Goal: Use online tool/utility: Utilize a website feature to perform a specific function

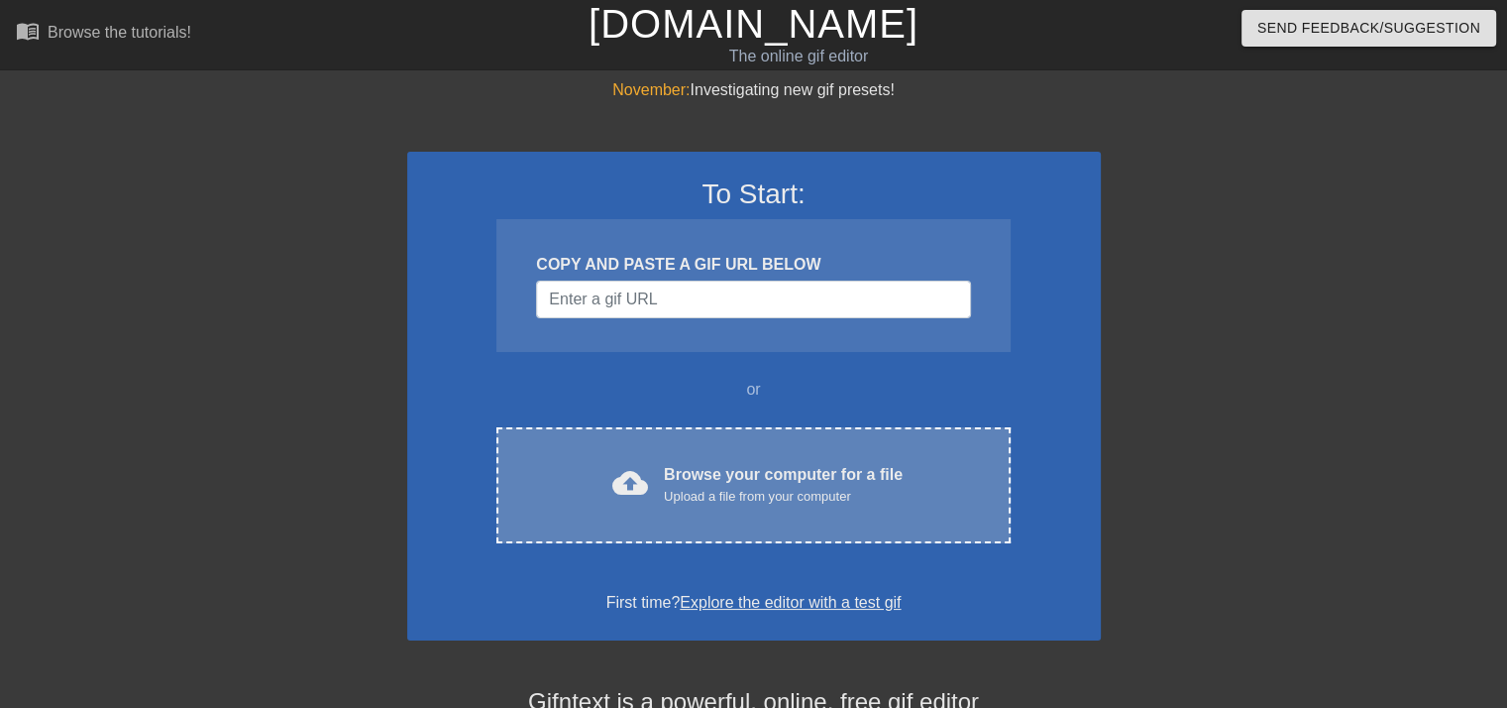
click at [751, 488] on div "Upload a file from your computer" at bounding box center [783, 497] width 239 height 20
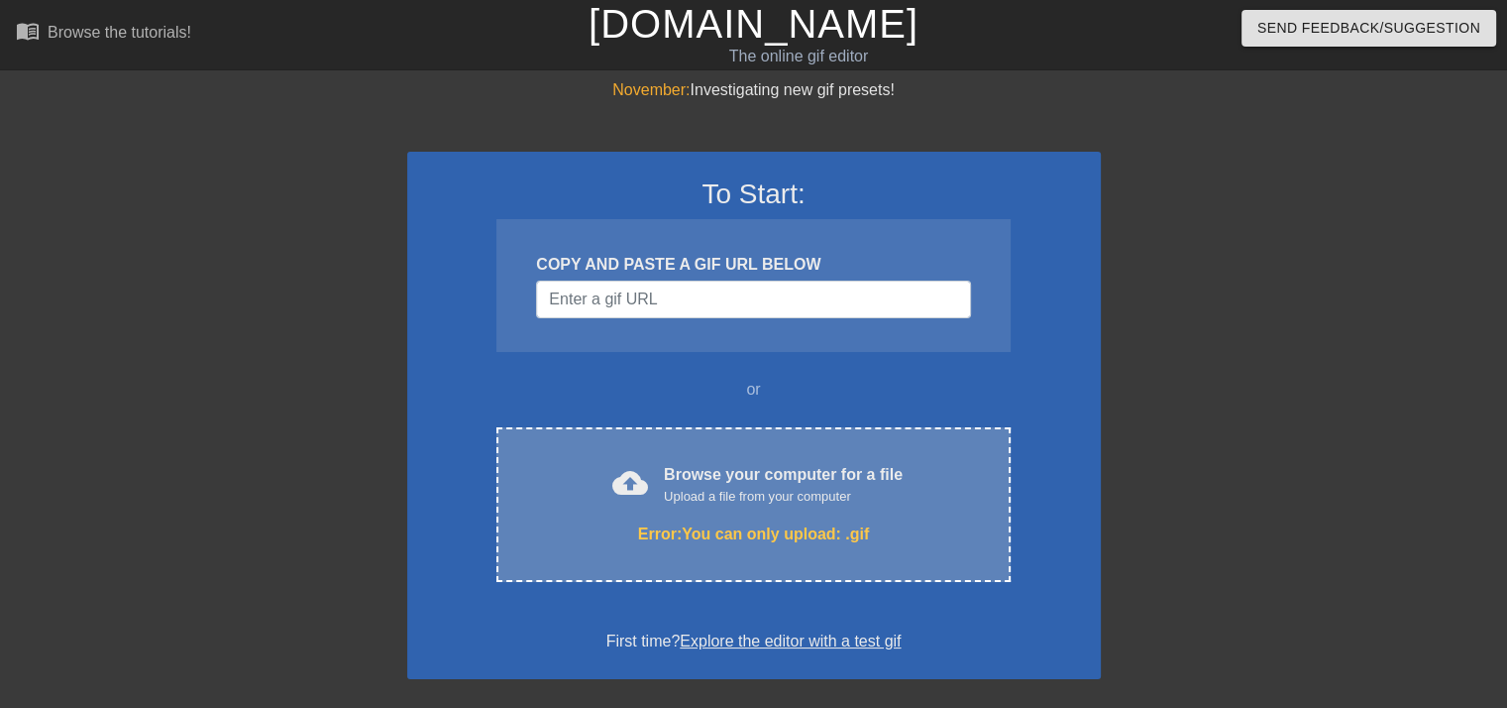
click at [833, 532] on div "Error: You can only upload: .gif" at bounding box center [753, 534] width 430 height 24
click at [788, 532] on div "Error: You can only upload: .gif" at bounding box center [753, 534] width 430 height 24
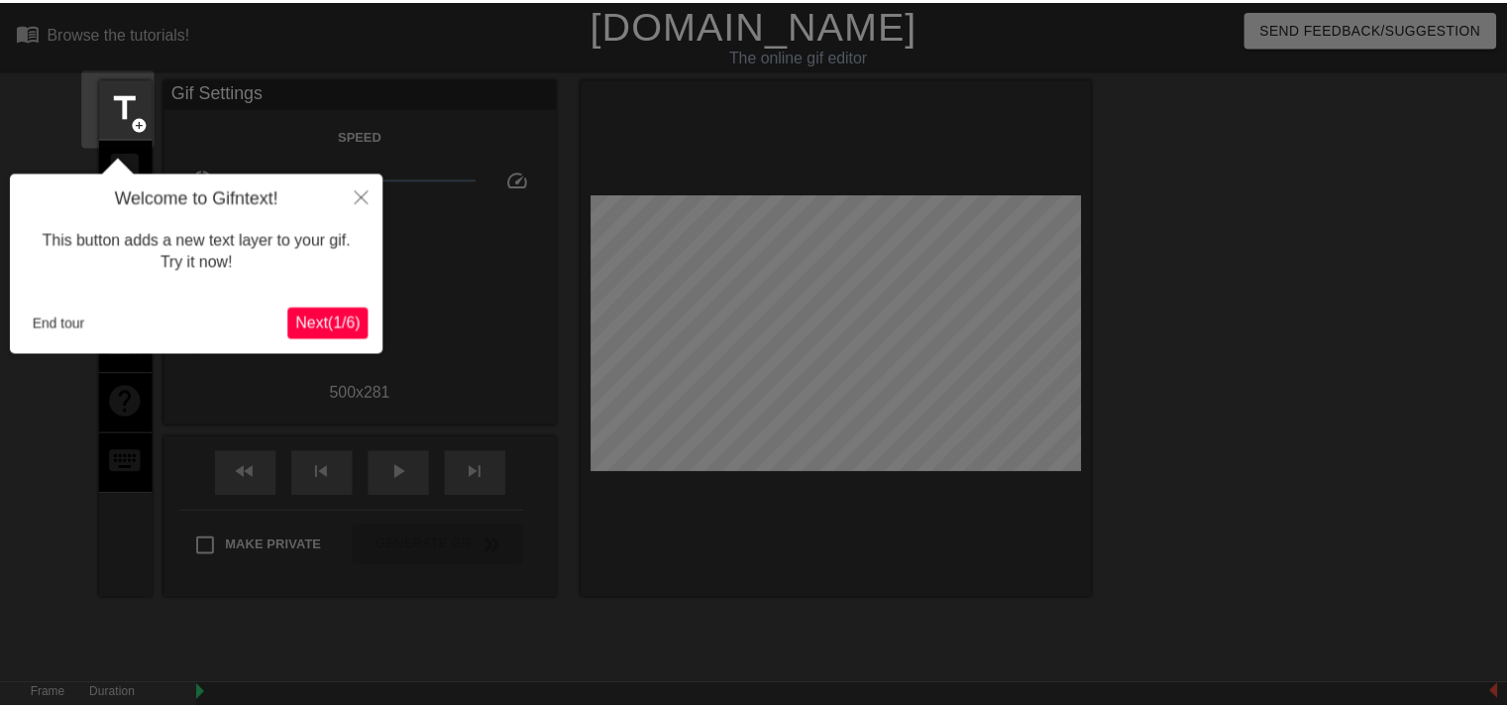
scroll to position [48, 0]
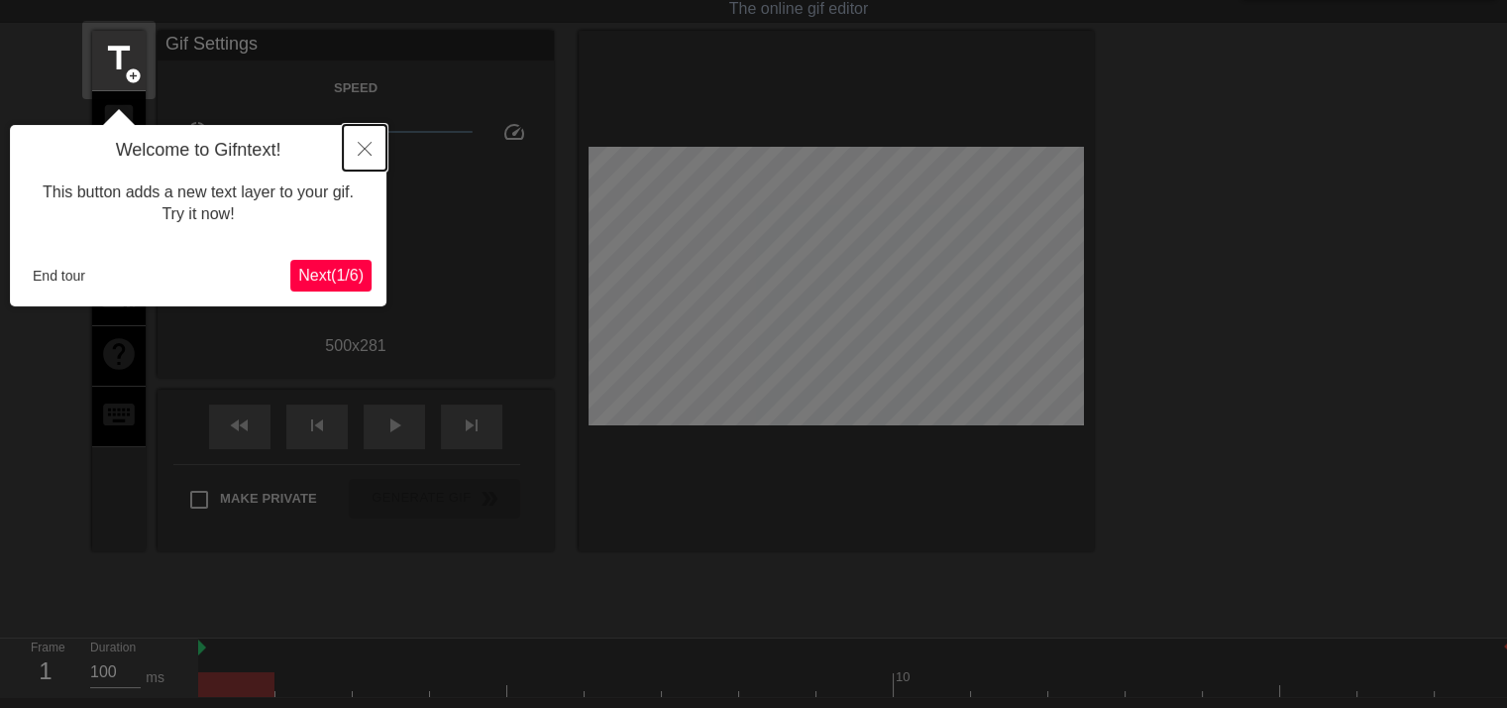
click at [371, 152] on icon "Close" at bounding box center [365, 149] width 14 height 14
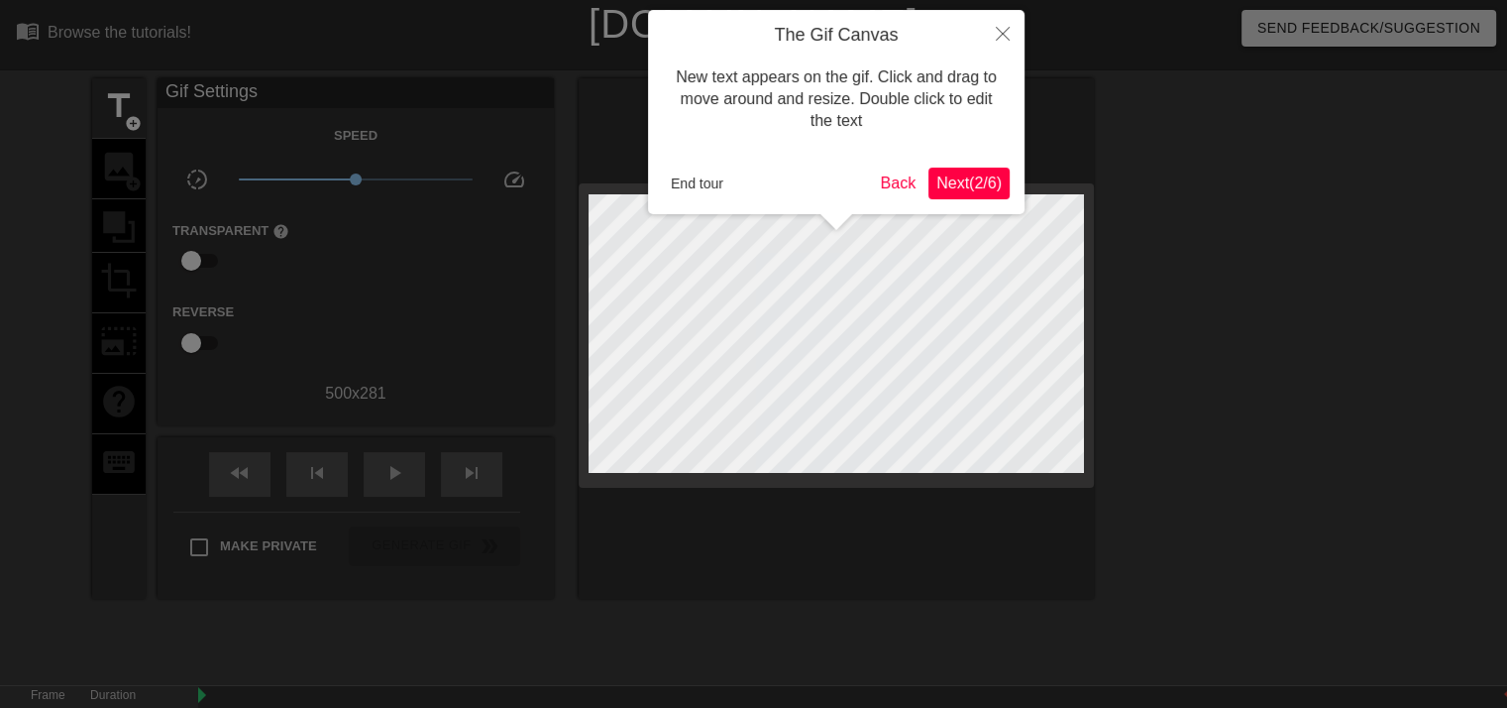
click at [956, 178] on span "Next ( 2 / 6 )" at bounding box center [969, 182] width 65 height 17
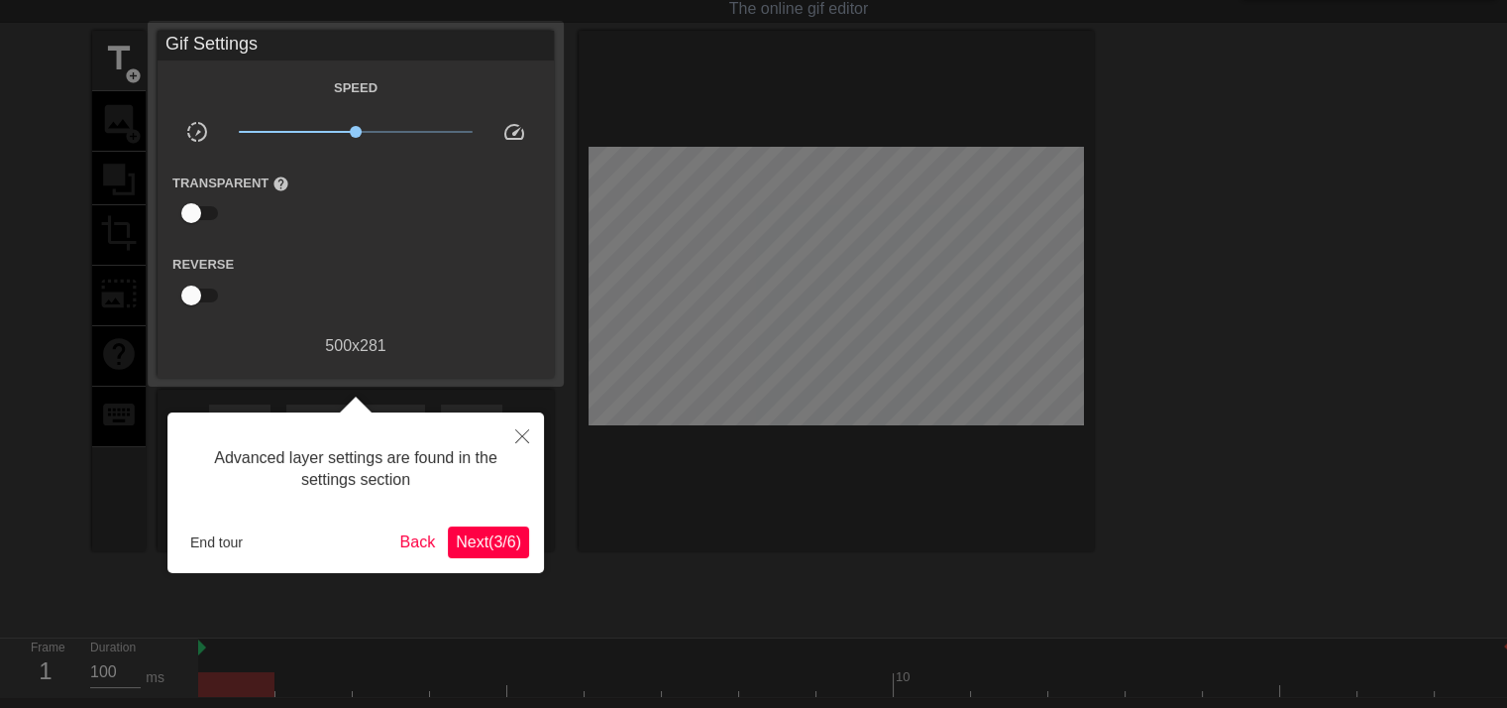
click at [956, 178] on div at bounding box center [753, 401] width 1507 height 898
click at [484, 540] on span "Next ( 3 / 6 )" at bounding box center [488, 541] width 65 height 17
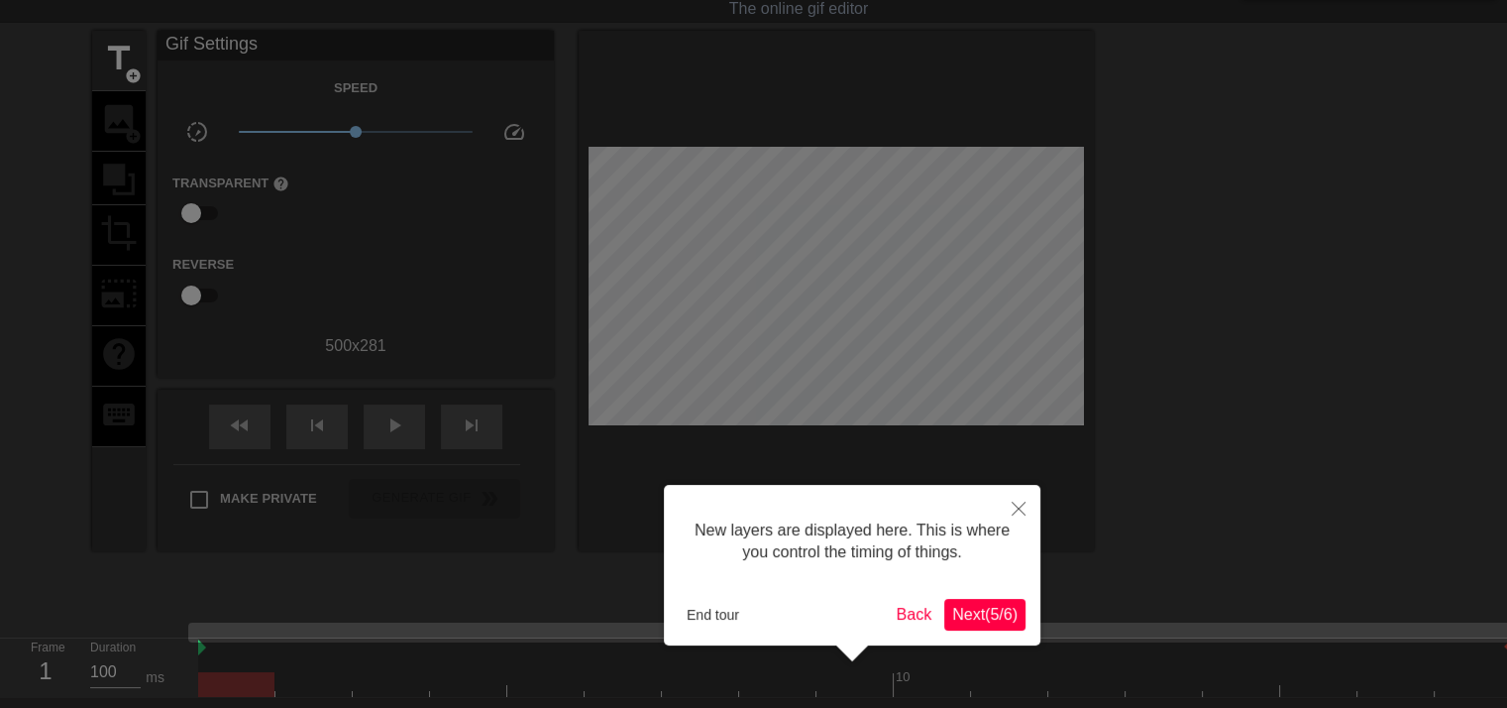
click at [963, 619] on span "Next ( 5 / 6 )" at bounding box center [984, 614] width 65 height 17
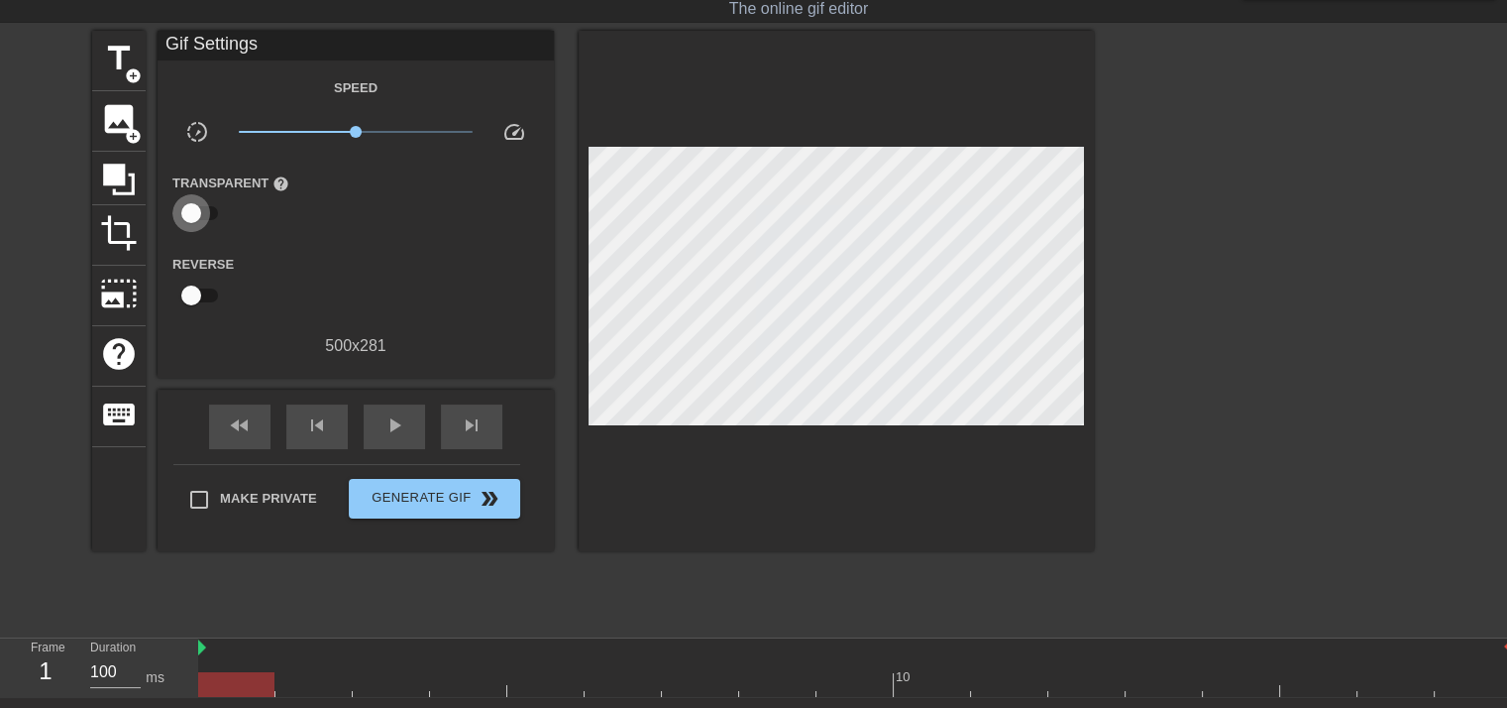
click at [207, 219] on input "checkbox" at bounding box center [191, 213] width 113 height 38
checkbox input "true"
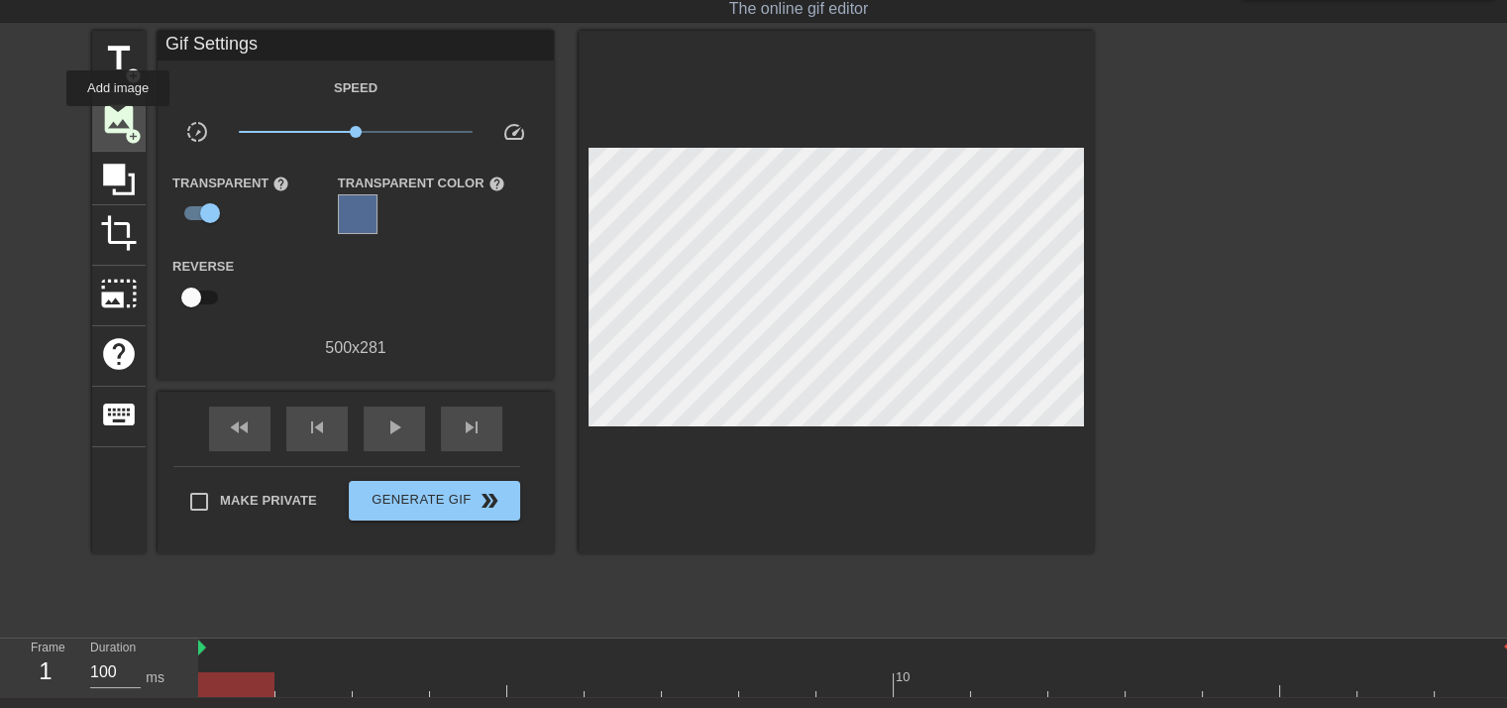
click at [118, 120] on span "image" at bounding box center [119, 119] width 38 height 38
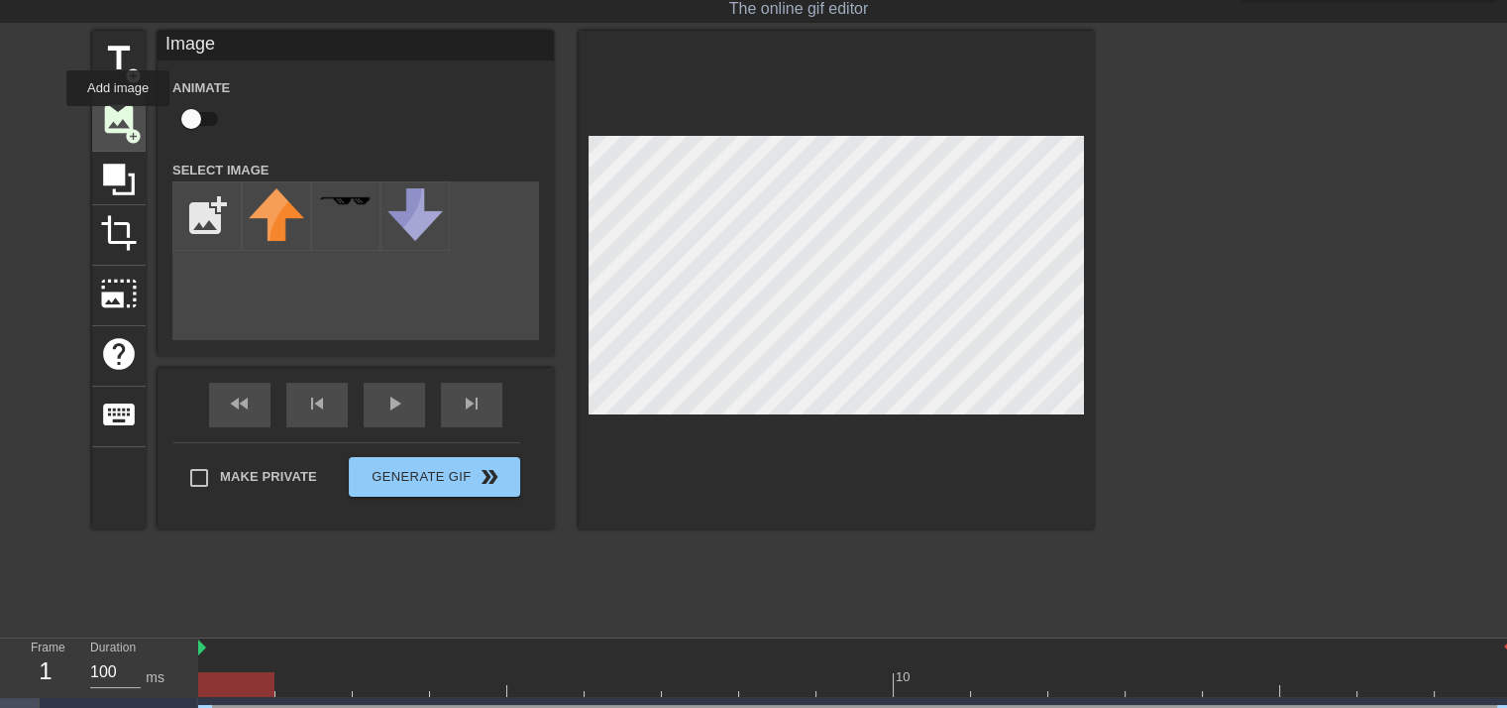
scroll to position [0, 0]
click at [219, 214] on input "file" at bounding box center [206, 215] width 67 height 67
type input "C:\fakepath\Rain in the garden last.jpg"
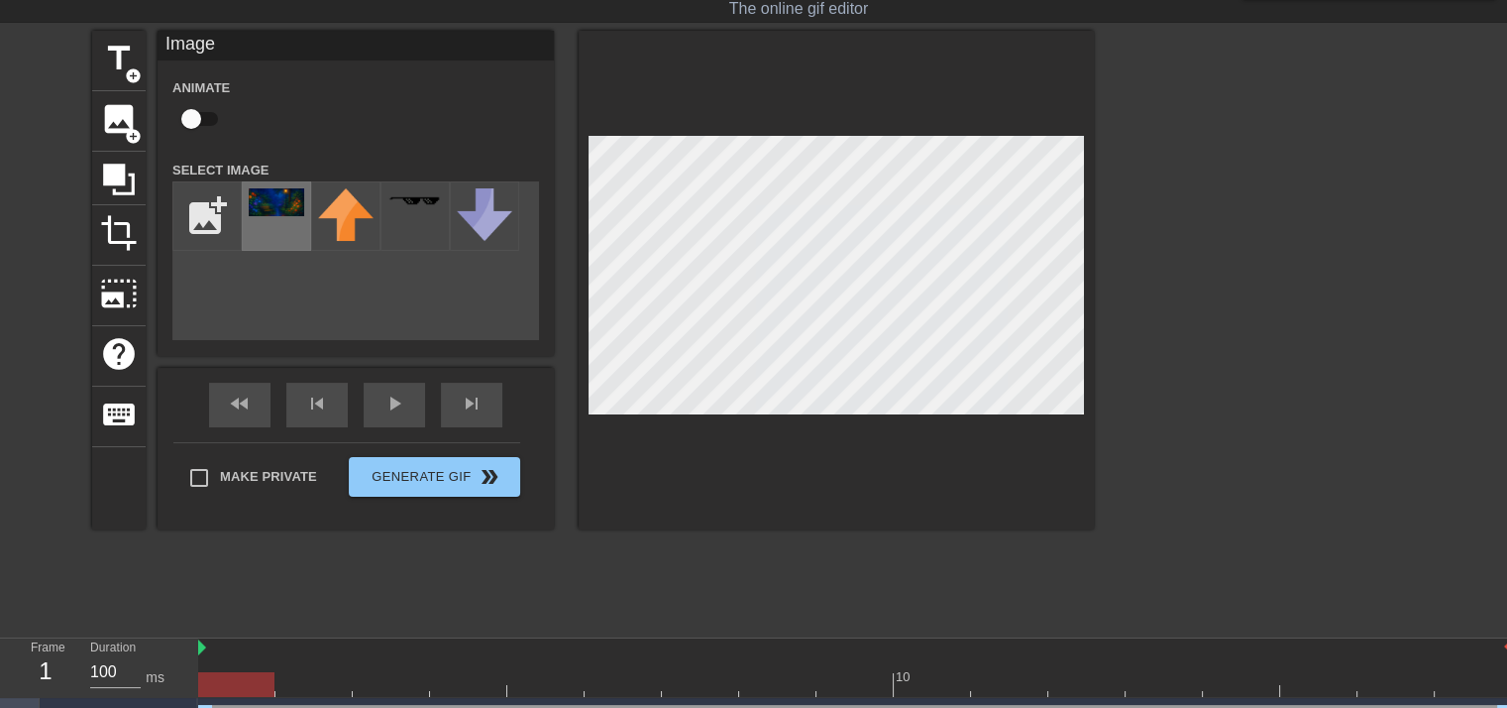
click at [287, 216] on div at bounding box center [276, 215] width 69 height 69
click at [124, 285] on span "photo_size_select_large" at bounding box center [119, 294] width 38 height 38
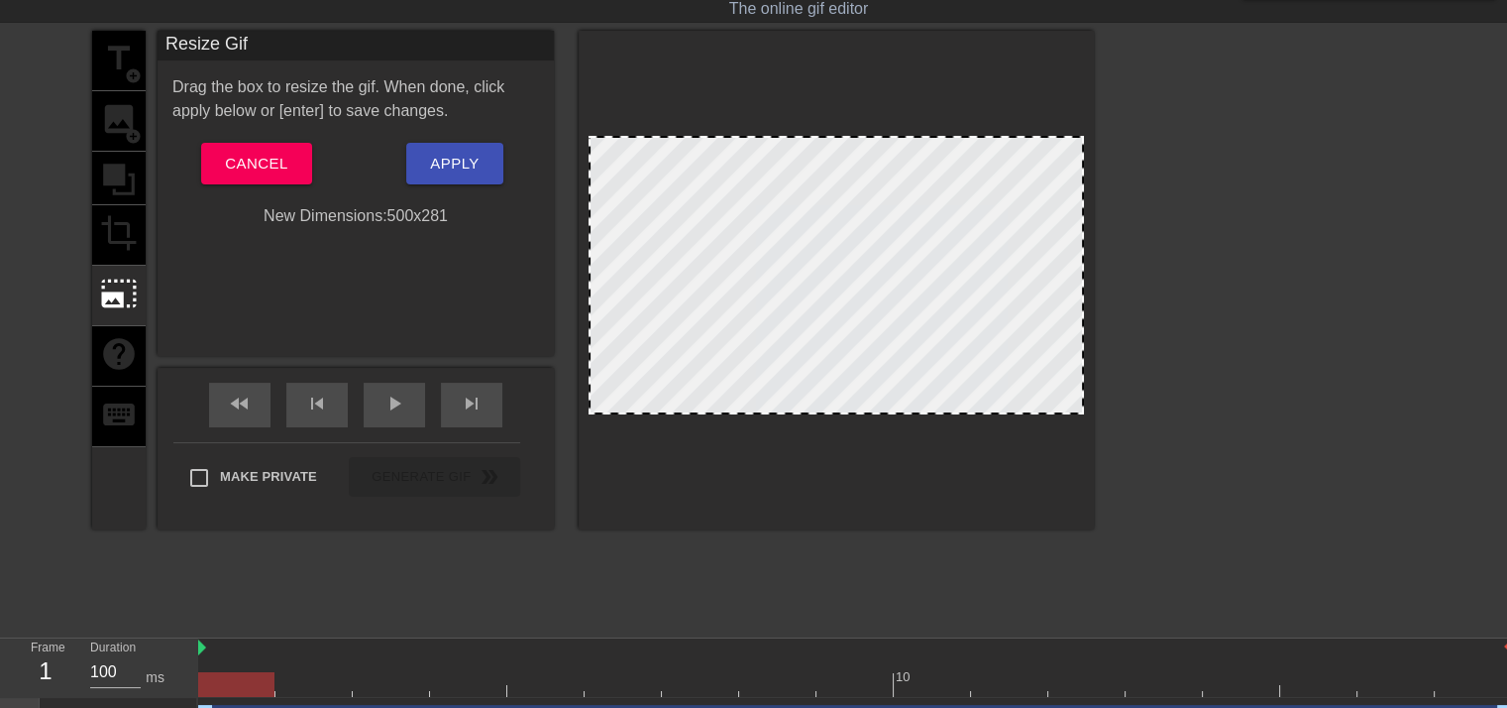
click at [39, 203] on div "title add_circle image add_circle crop photo_size_select_large help keyboard Re…" at bounding box center [753, 328] width 1507 height 595
click at [273, 164] on span "Cancel" at bounding box center [256, 164] width 62 height 26
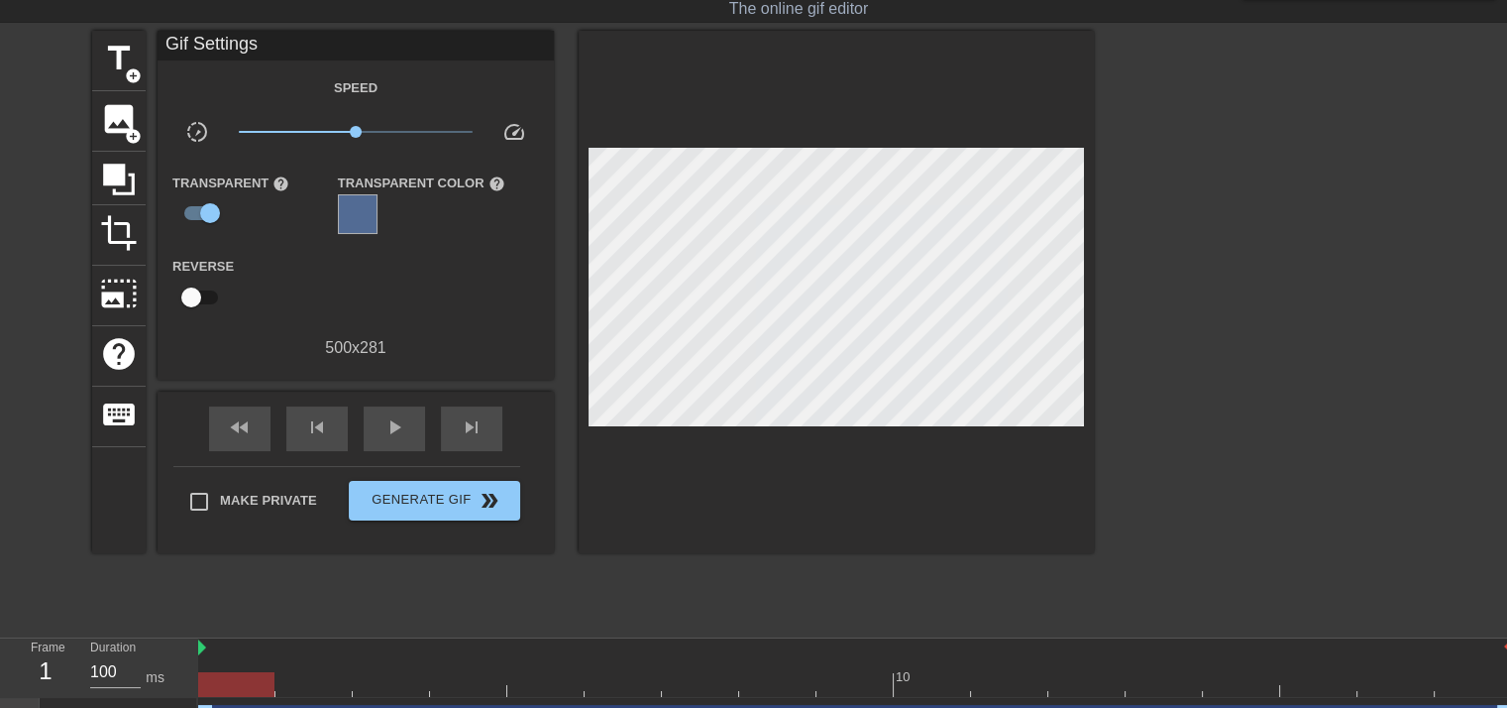
click at [360, 354] on div "500 x 281" at bounding box center [356, 348] width 396 height 24
click at [194, 216] on input "checkbox" at bounding box center [210, 213] width 113 height 38
checkbox input "false"
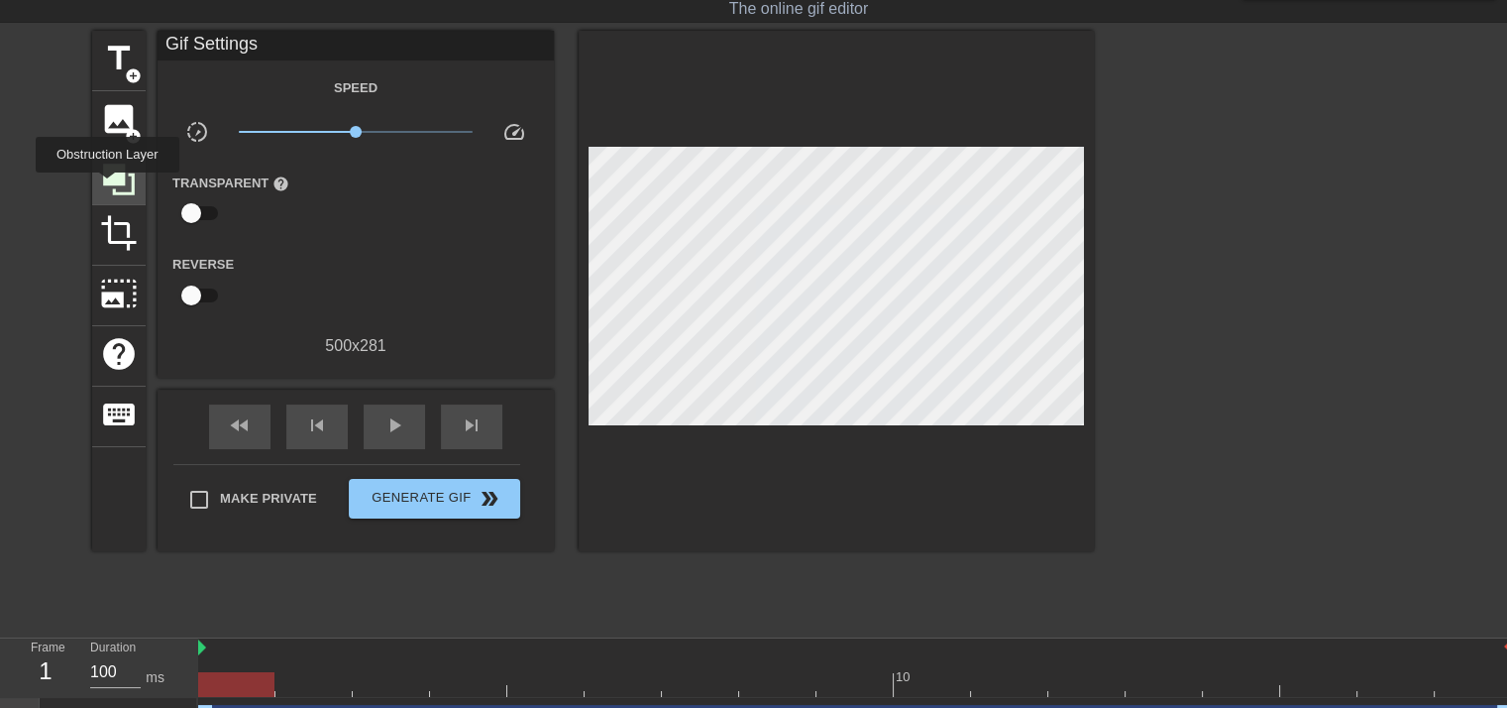
click at [107, 186] on icon at bounding box center [119, 180] width 38 height 38
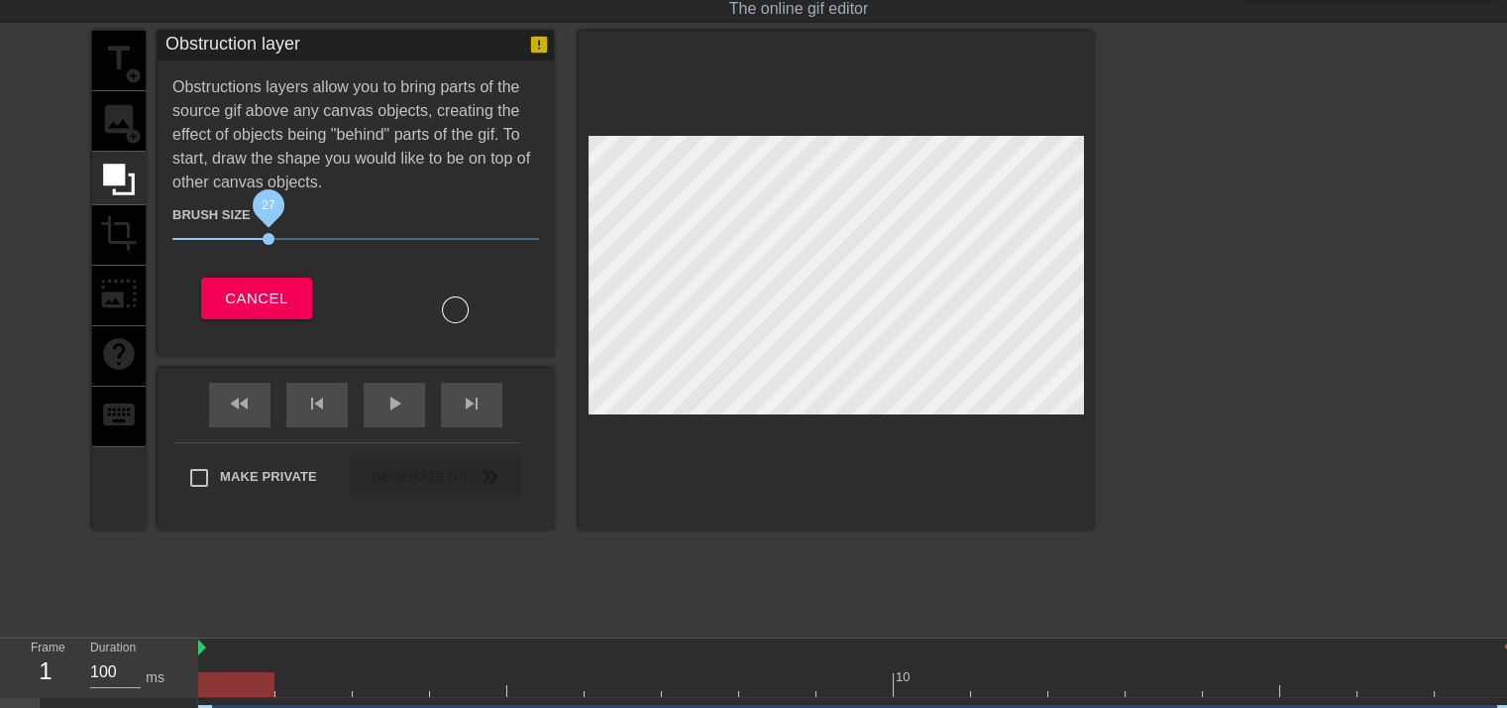
drag, startPoint x: 271, startPoint y: 233, endPoint x: 256, endPoint y: 239, distance: 16.0
click at [256, 239] on span "27" at bounding box center [355, 239] width 367 height 24
click at [227, 290] on span "Cancel" at bounding box center [256, 298] width 62 height 26
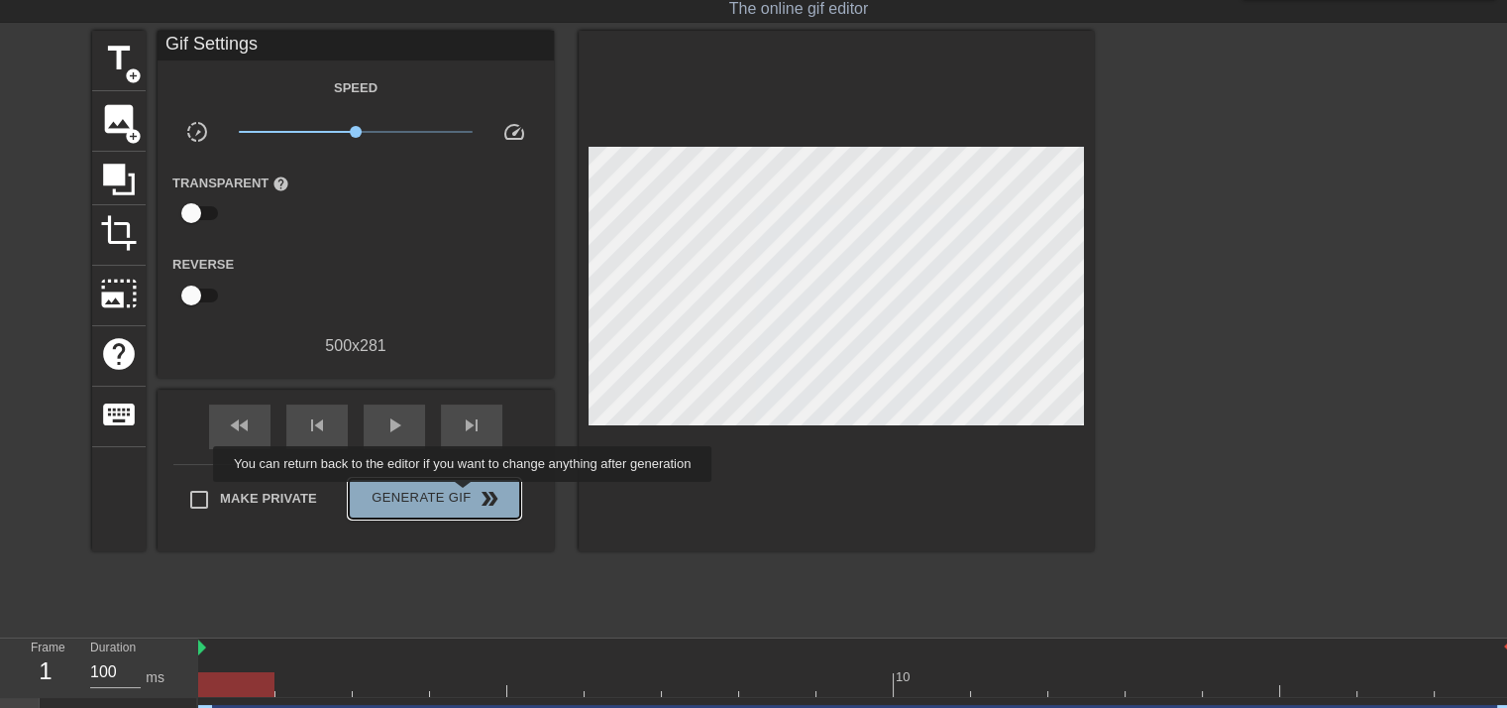
click at [465, 496] on span "Generate Gif double_arrow" at bounding box center [435, 499] width 156 height 24
